Goal: Communication & Community: Share content

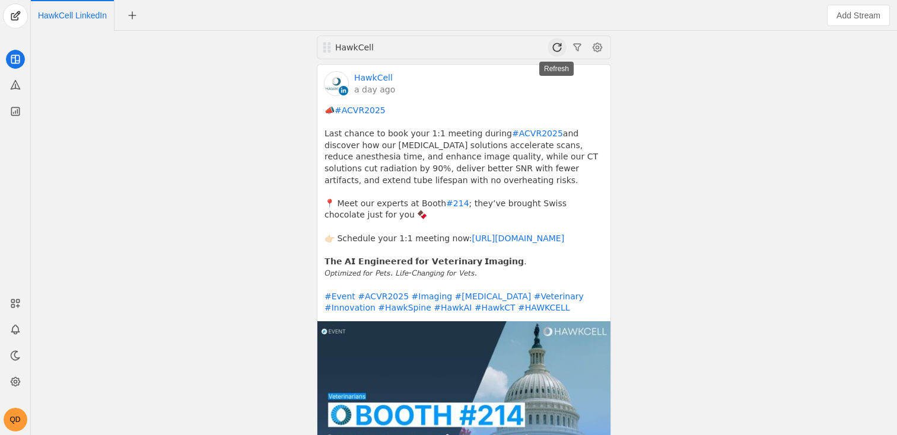
click at [553, 44] on span at bounding box center [556, 47] width 19 height 19
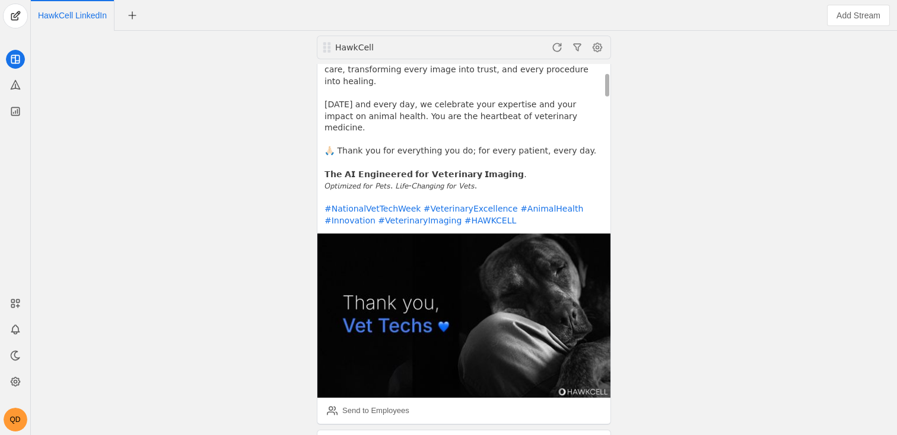
scroll to position [227, 0]
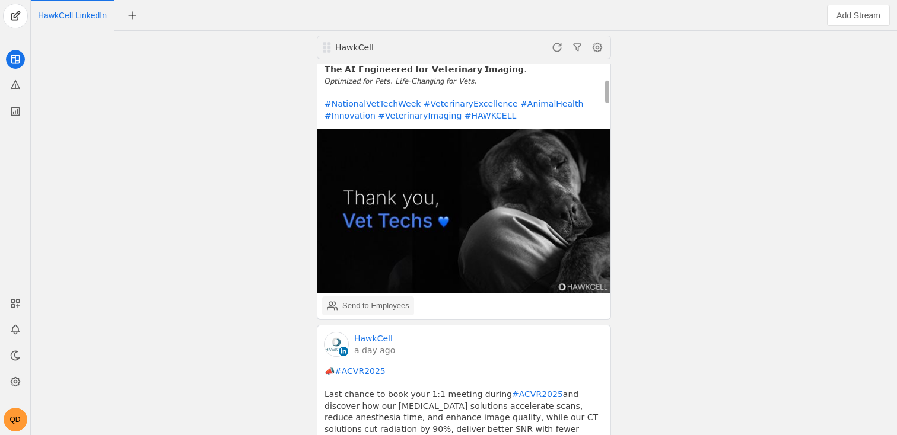
click at [350, 300] on div "Send to Employees" at bounding box center [375, 306] width 67 height 12
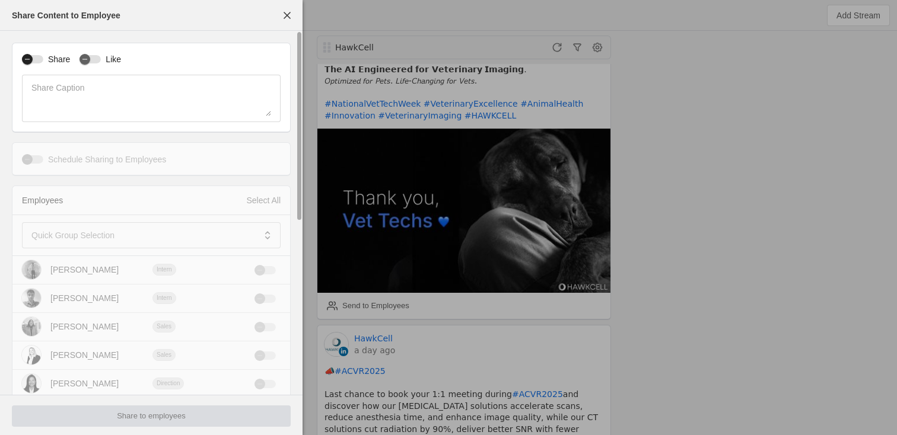
drag, startPoint x: 37, startPoint y: 56, endPoint x: 44, endPoint y: 58, distance: 7.3
click at [37, 56] on div "button" at bounding box center [32, 59] width 21 height 8
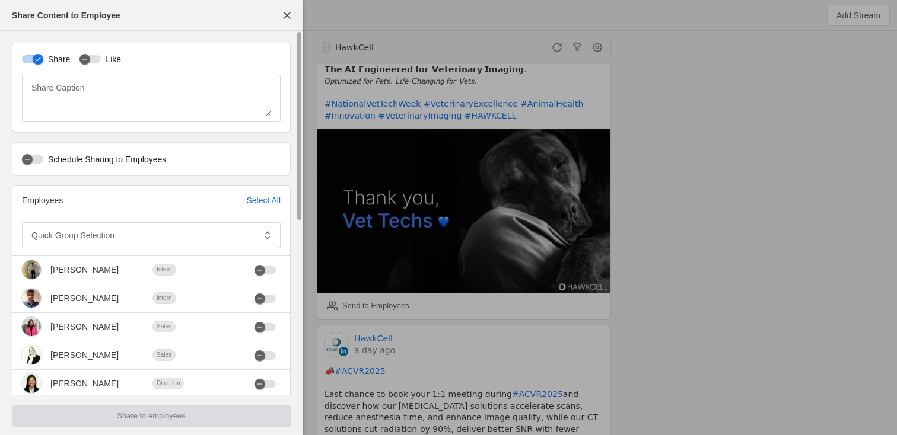
click at [95, 55] on div "Like" at bounding box center [100, 59] width 42 height 12
click at [113, 56] on label "Like" at bounding box center [111, 59] width 20 height 12
click at [101, 56] on button "Like" at bounding box center [89, 59] width 21 height 8
click at [258, 191] on div "Employees Select All" at bounding box center [151, 200] width 278 height 29
click at [260, 200] on div "Select All" at bounding box center [263, 201] width 34 height 12
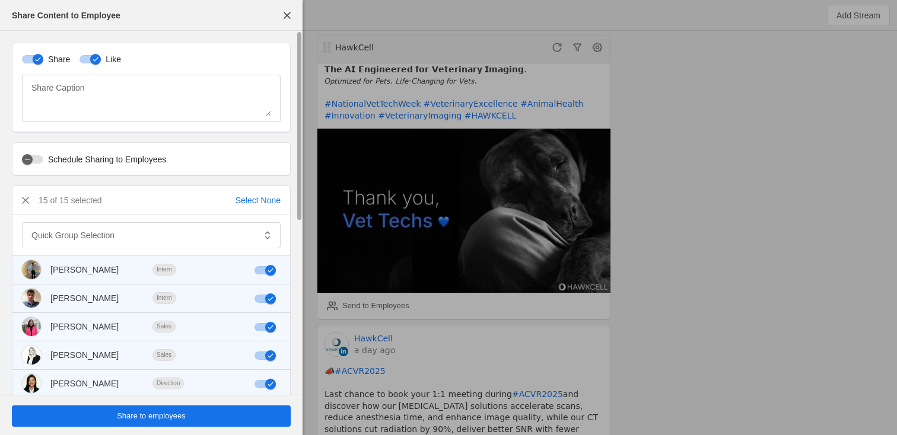
click at [210, 422] on span "undefined" at bounding box center [151, 416] width 279 height 21
